Goal: Find specific page/section: Find specific page/section

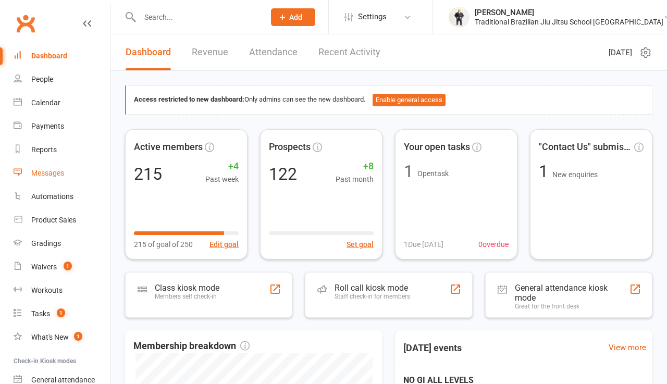
click at [53, 175] on div "Messages" at bounding box center [47, 173] width 33 height 8
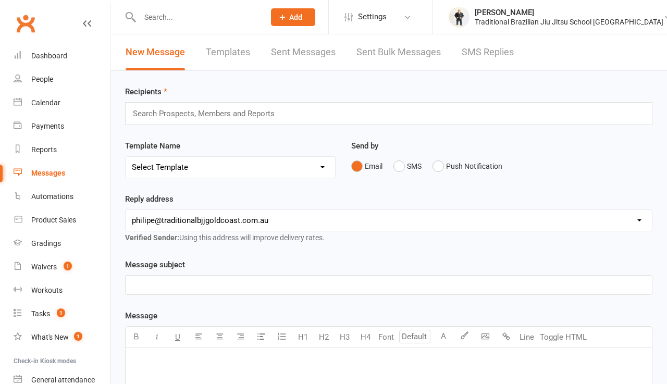
click at [294, 55] on link "Sent Messages" at bounding box center [303, 52] width 65 height 36
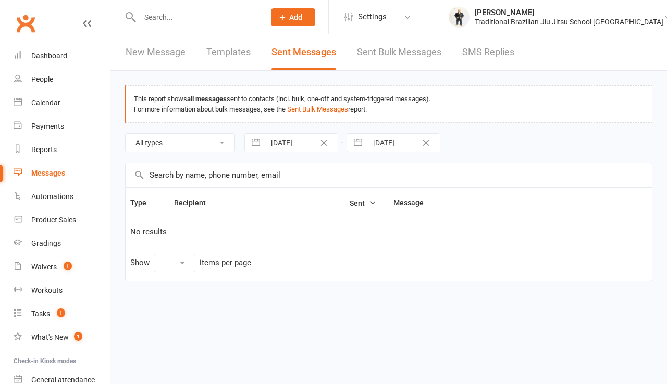
select select "10"
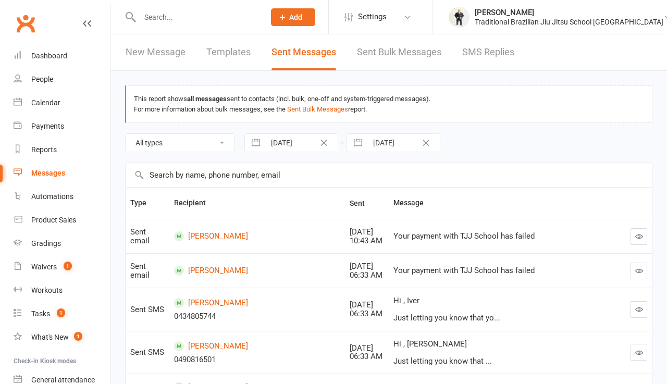
click at [504, 55] on link "SMS Replies" at bounding box center [488, 52] width 52 height 36
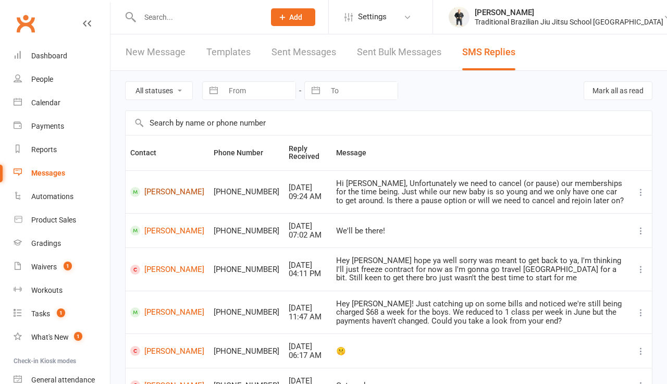
click at [163, 195] on link "[PERSON_NAME]" at bounding box center [167, 192] width 74 height 10
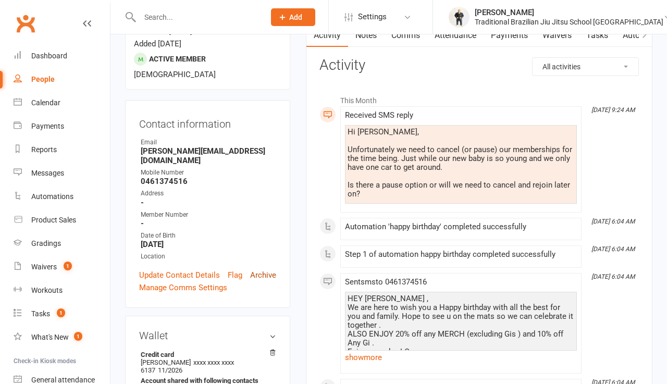
scroll to position [109, 0]
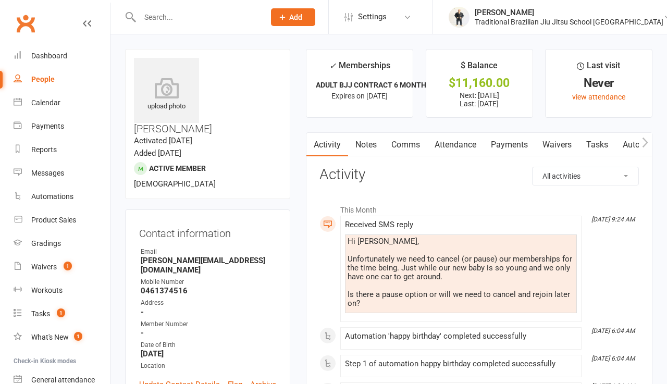
scroll to position [61, 0]
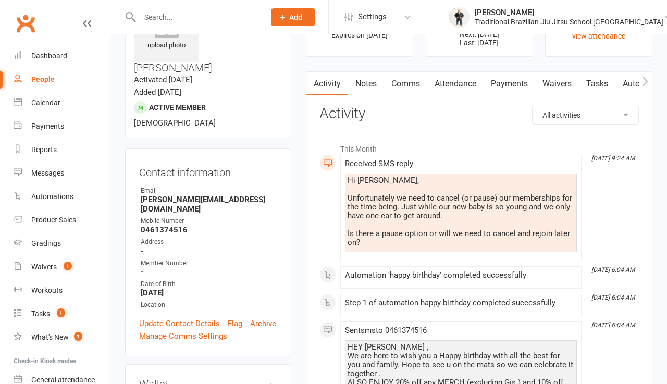
click at [513, 82] on link "Payments" at bounding box center [510, 84] width 52 height 24
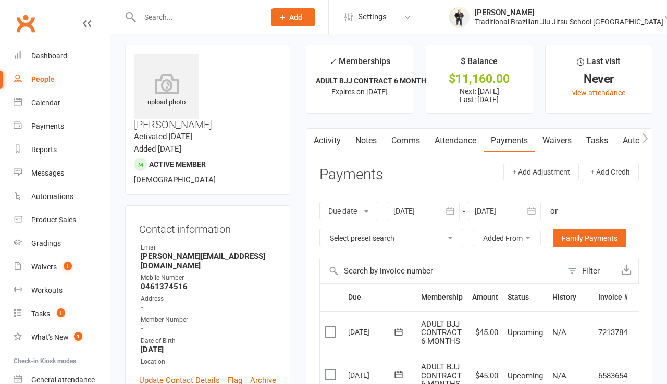
scroll to position [28, 0]
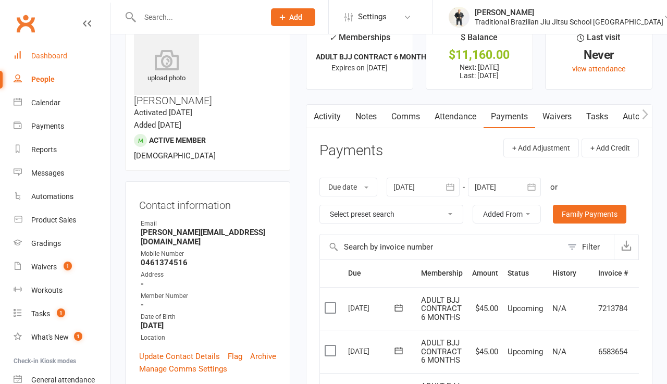
click at [41, 52] on div "Dashboard" at bounding box center [49, 56] width 36 height 8
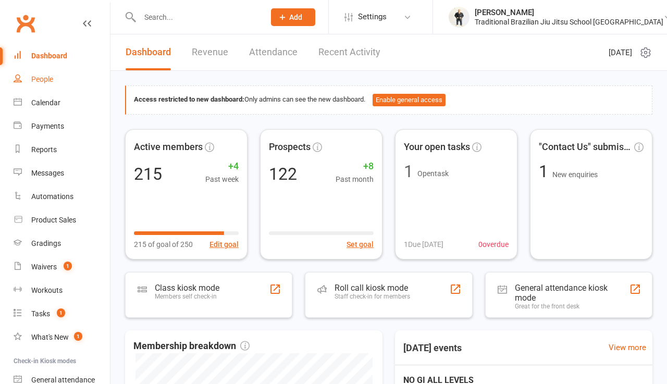
click at [53, 79] on div "People" at bounding box center [42, 79] width 22 height 8
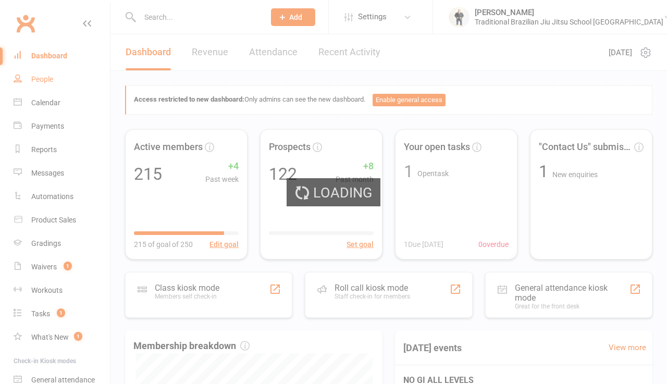
select select "100"
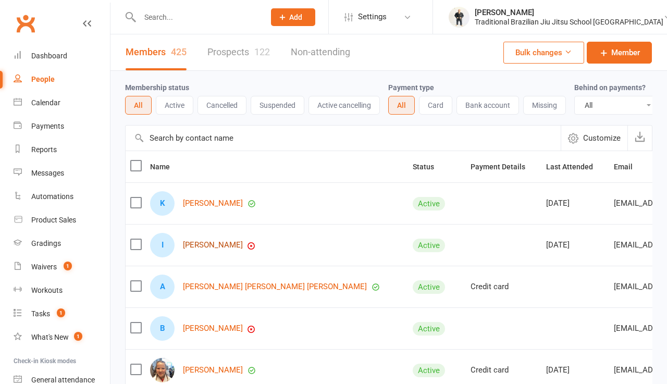
click at [219, 249] on link "[PERSON_NAME]" at bounding box center [213, 245] width 60 height 9
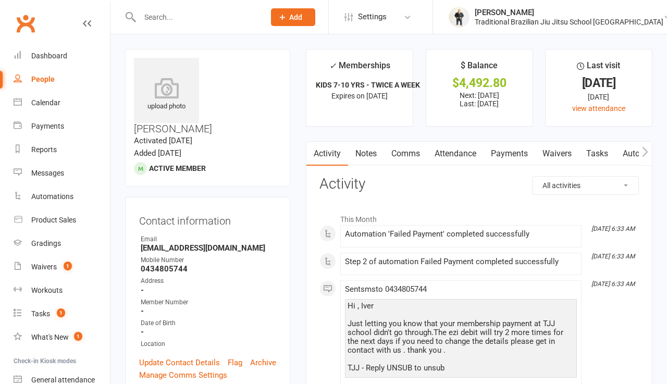
click at [504, 155] on link "Payments" at bounding box center [510, 154] width 52 height 24
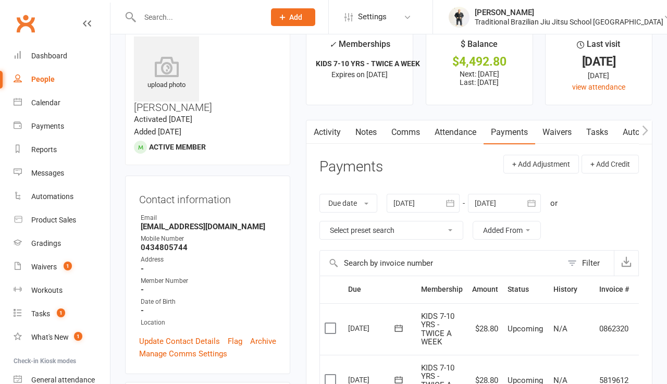
scroll to position [21, 0]
